Goal: Information Seeking & Learning: Understand process/instructions

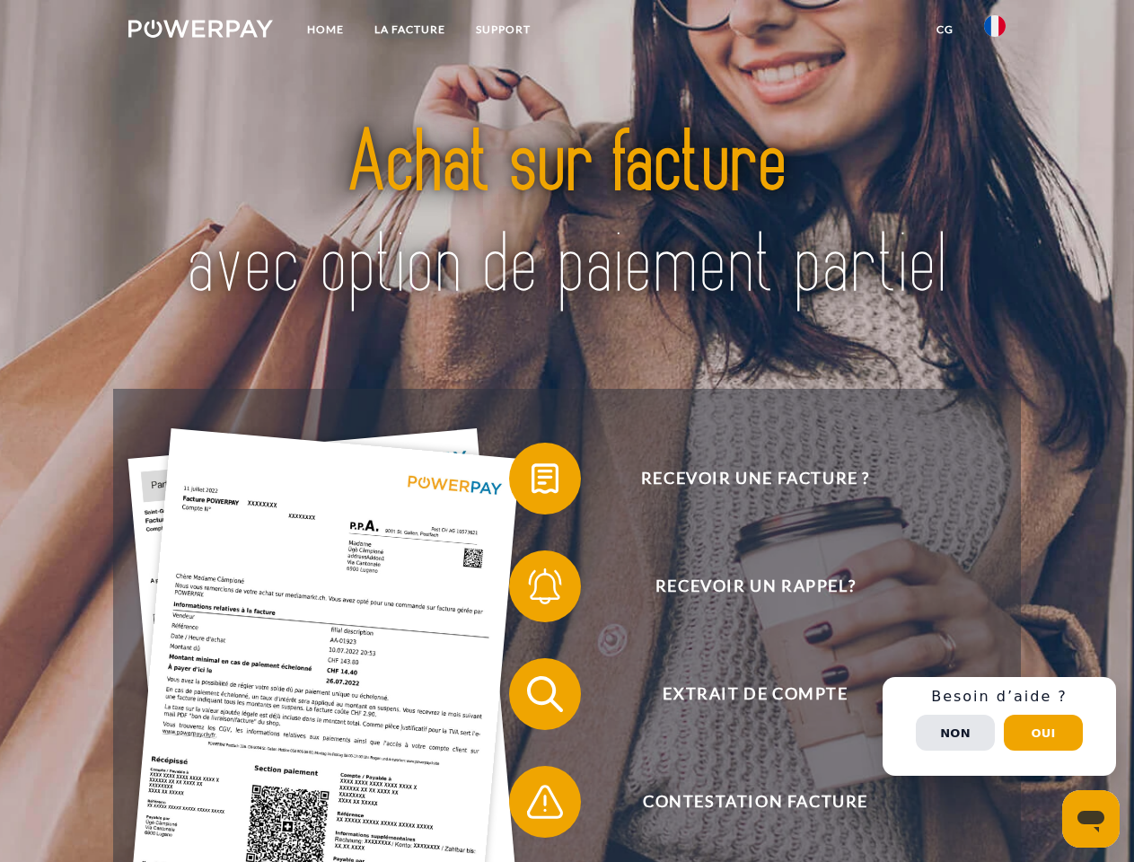
click at [200, 31] on img at bounding box center [200, 29] width 145 height 18
click at [995, 31] on img at bounding box center [995, 26] width 22 height 22
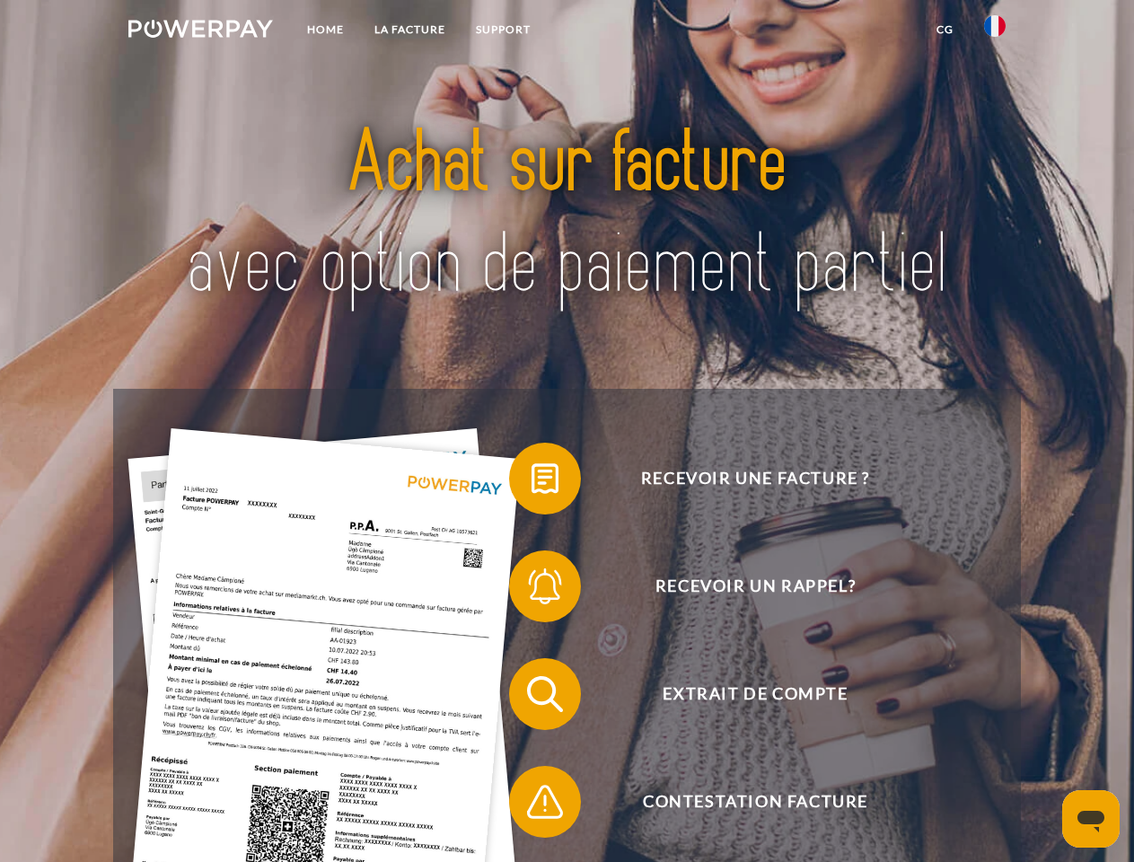
click at [945, 30] on link "CG" at bounding box center [945, 29] width 48 height 32
click at [532, 482] on span at bounding box center [518, 479] width 90 height 90
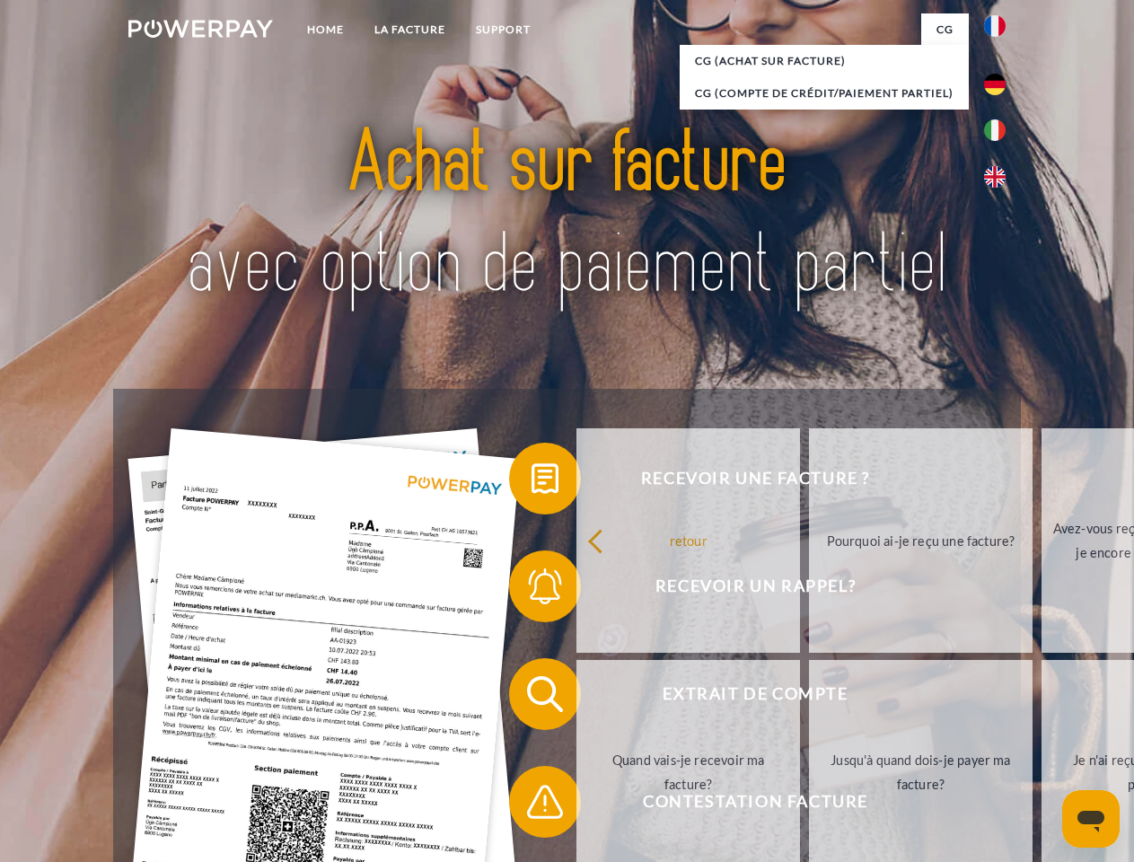
click at [532, 590] on span at bounding box center [518, 586] width 90 height 90
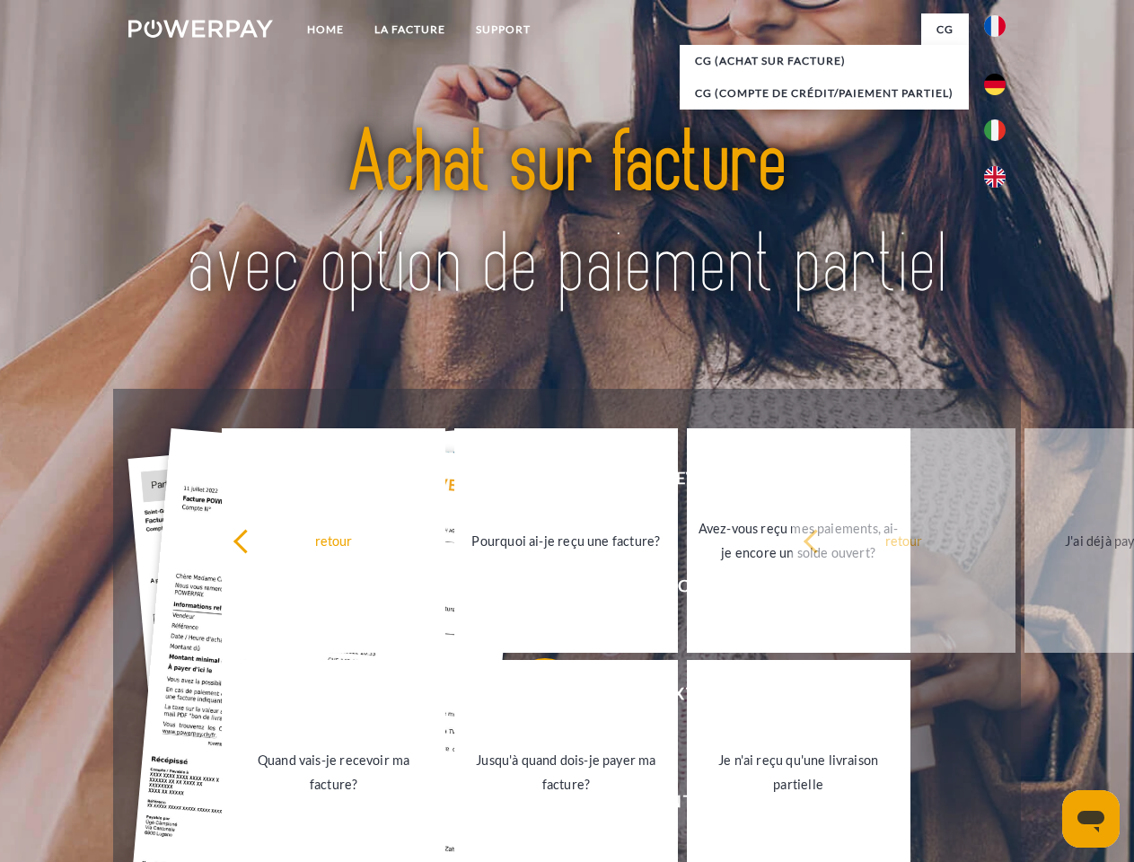
click at [532, 698] on link "Jusqu'à quand dois-je payer ma facture?" at bounding box center [566, 772] width 224 height 224
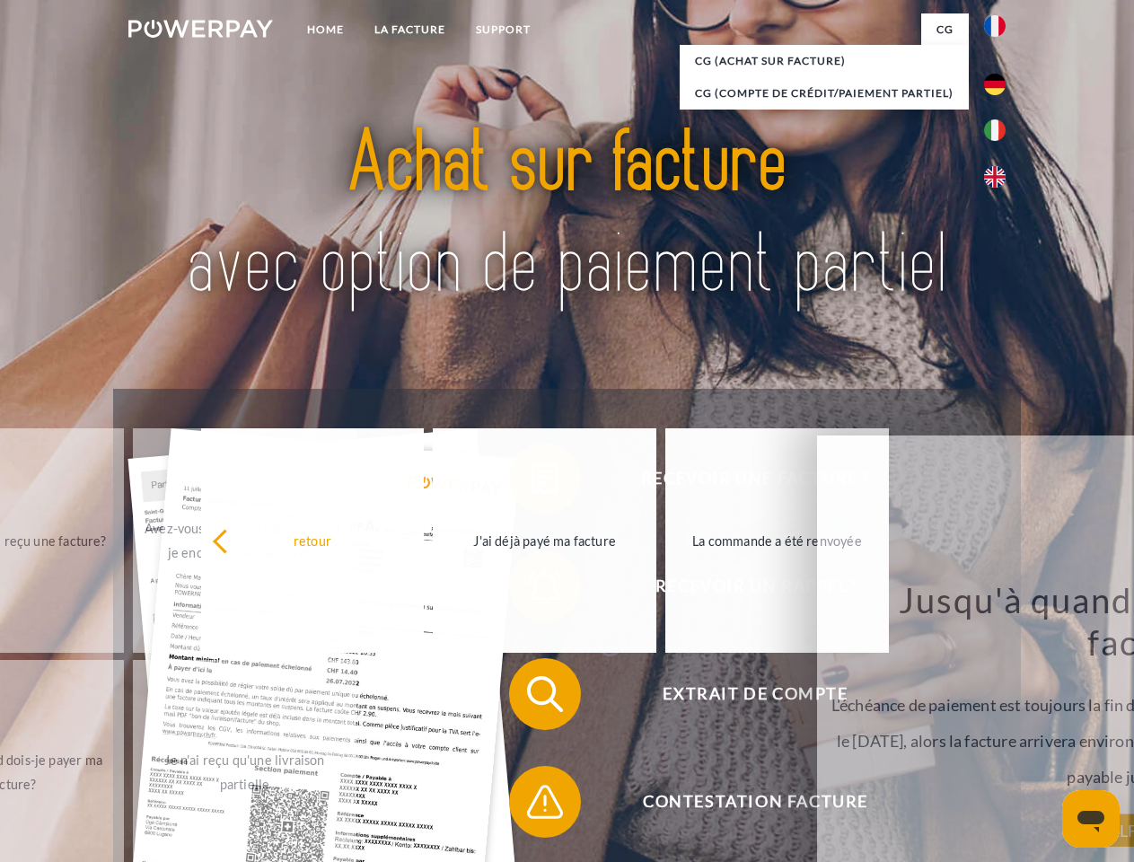
click at [532, 805] on span at bounding box center [518, 802] width 90 height 90
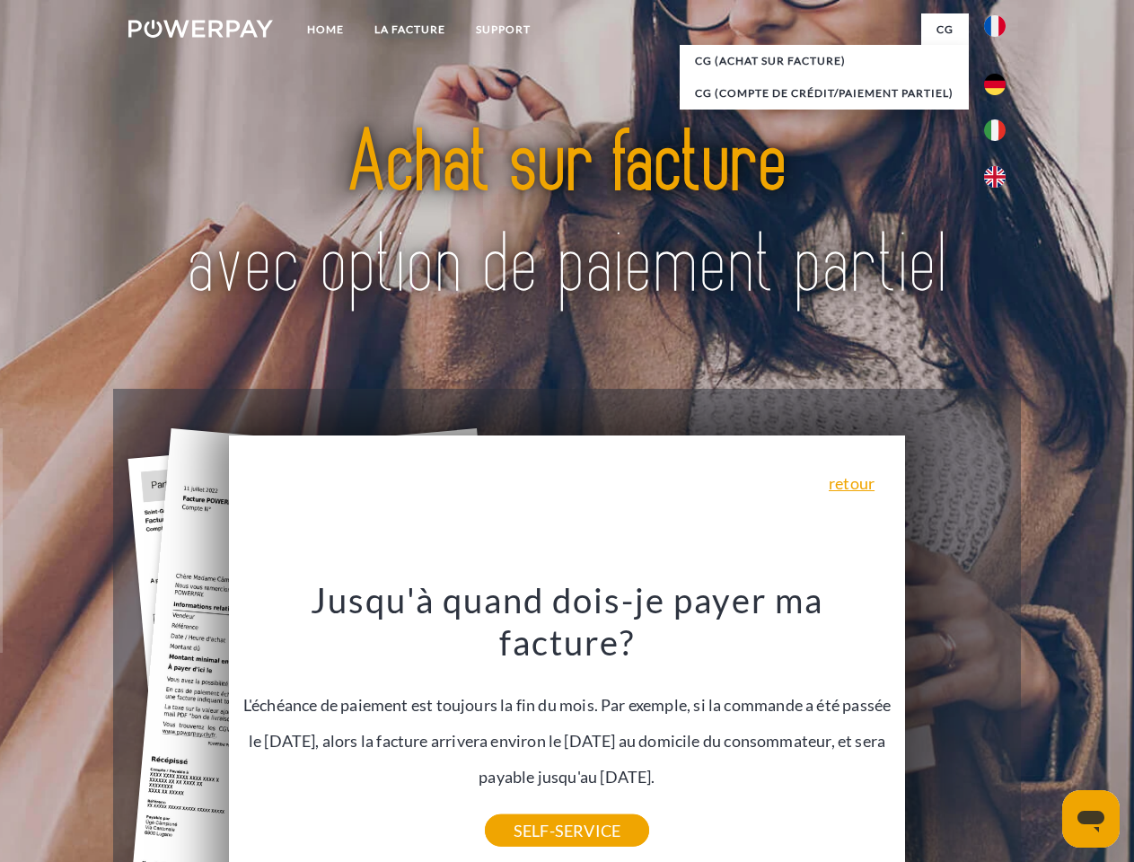
click at [999, 726] on div "Recevoir une facture ? Recevoir un rappel? Extrait de compte retour" at bounding box center [566, 748] width 907 height 718
click at [955, 730] on span "Extrait de compte" at bounding box center [755, 694] width 440 height 72
click at [1043, 733] on header "Home LA FACTURE Support" at bounding box center [567, 620] width 1134 height 1240
